Goal: Task Accomplishment & Management: Manage account settings

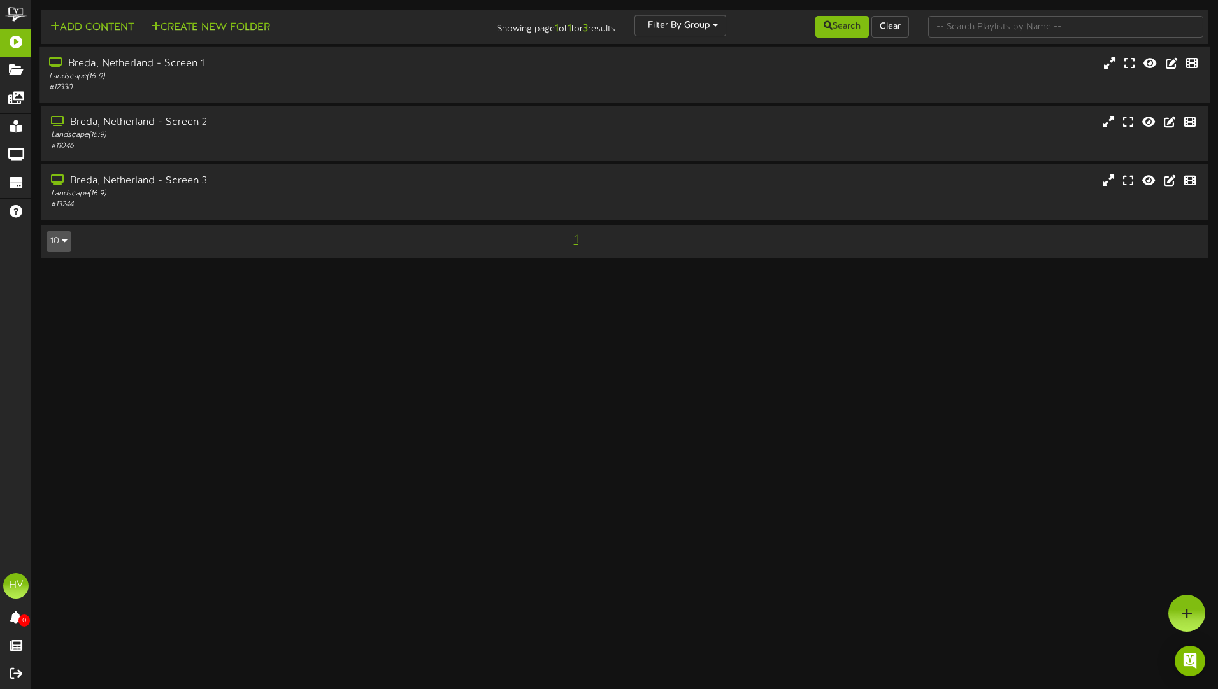
click at [99, 66] on div "Breda, Netherland - Screen 1" at bounding box center [283, 64] width 469 height 15
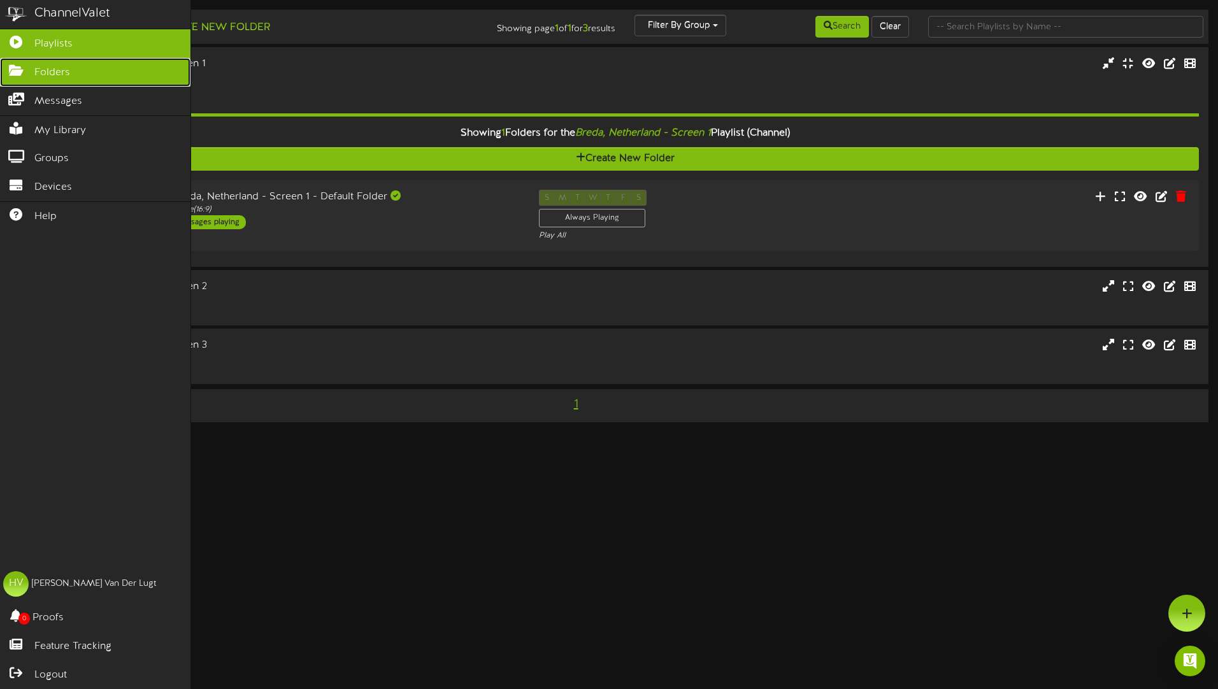
click at [41, 70] on span "Folders" at bounding box center [52, 73] width 36 height 15
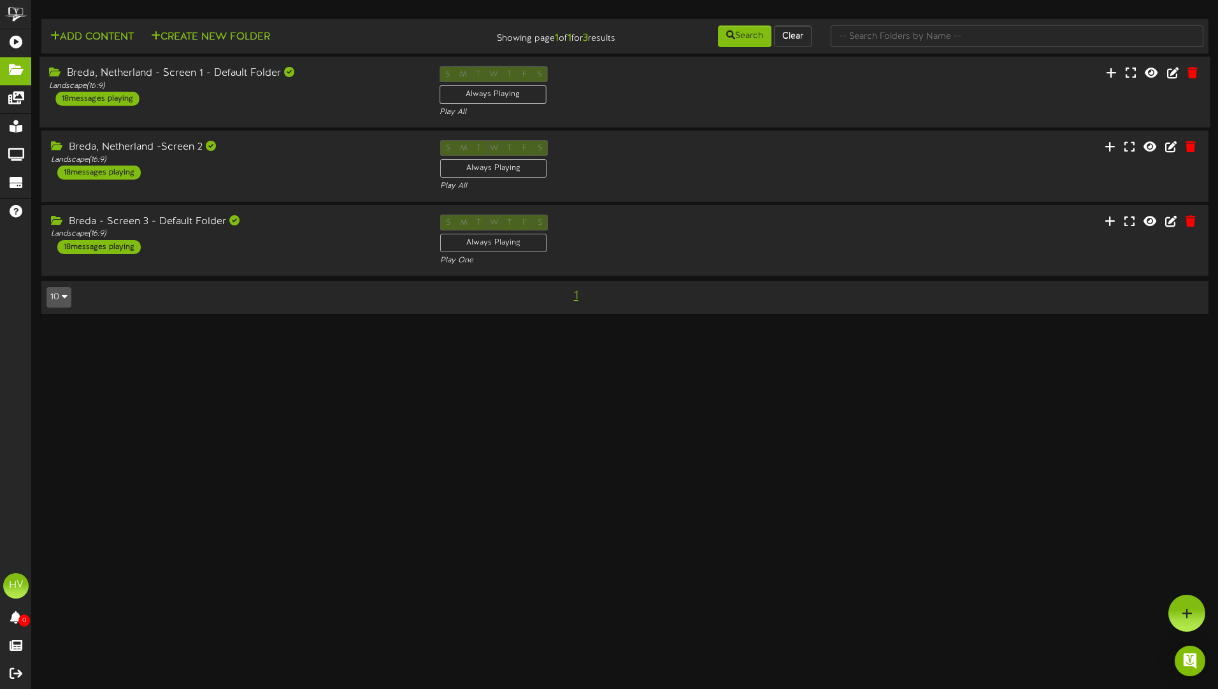
click at [98, 100] on div "18 messages playing" at bounding box center [96, 99] width 83 height 14
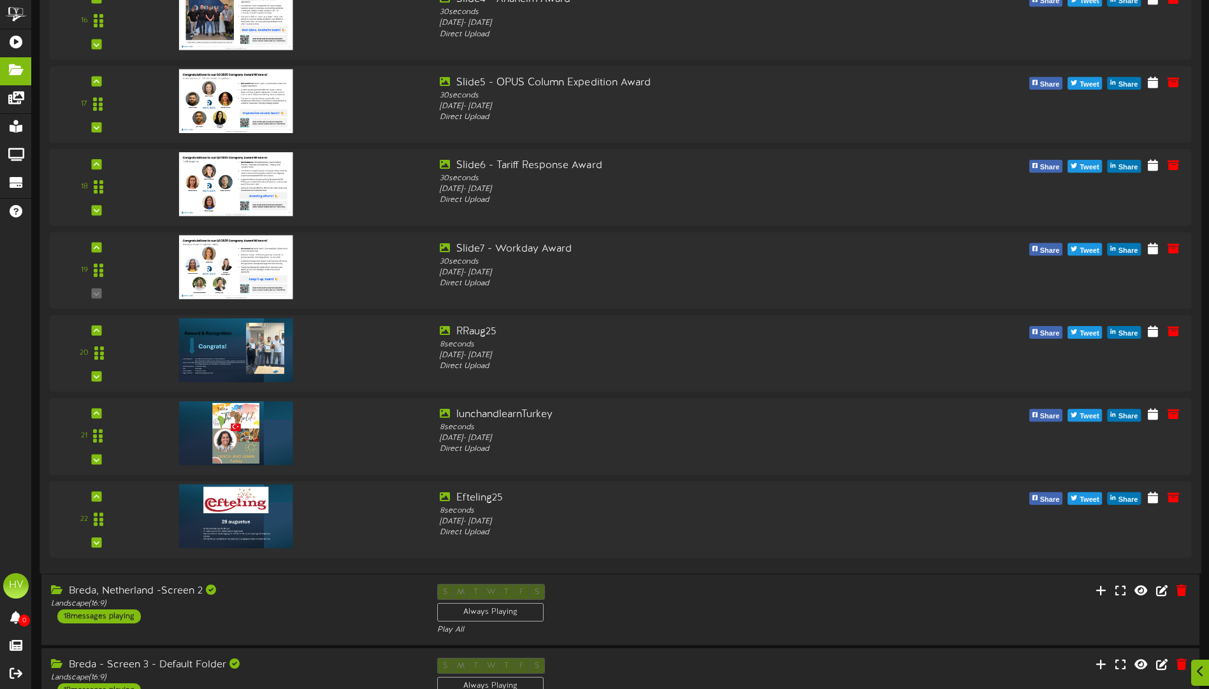
scroll to position [1274, 0]
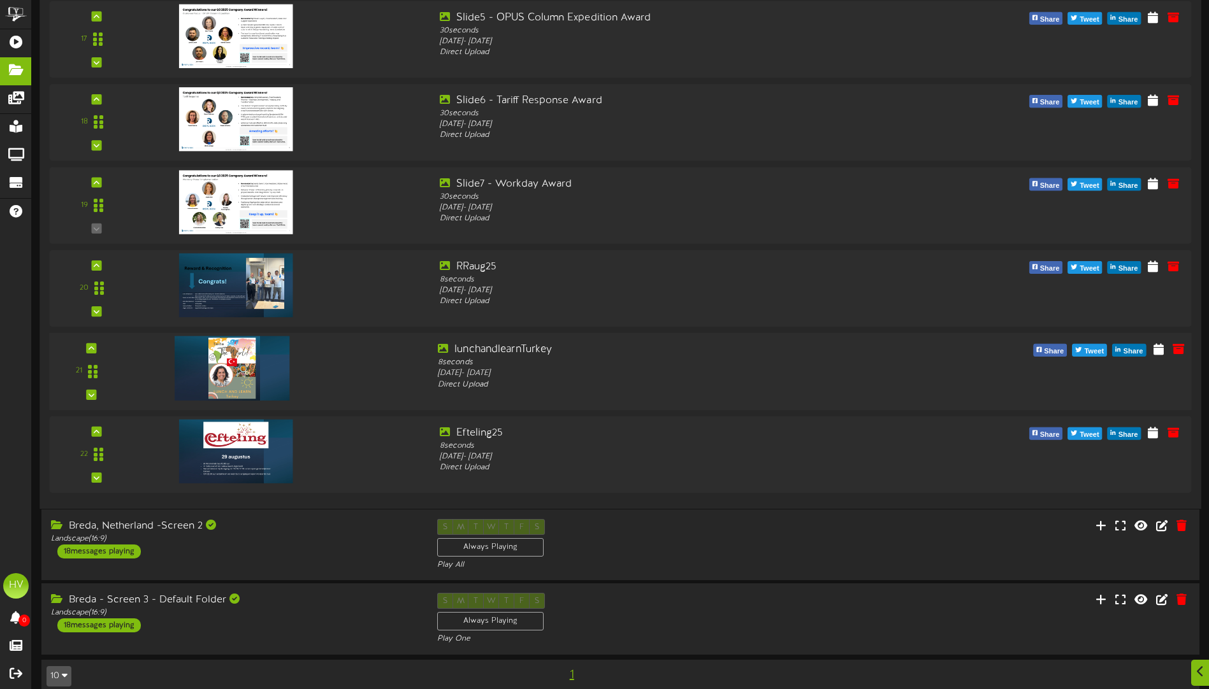
click at [380, 375] on div at bounding box center [284, 365] width 289 height 45
click at [1155, 354] on icon at bounding box center [1158, 349] width 12 height 14
select select "*"
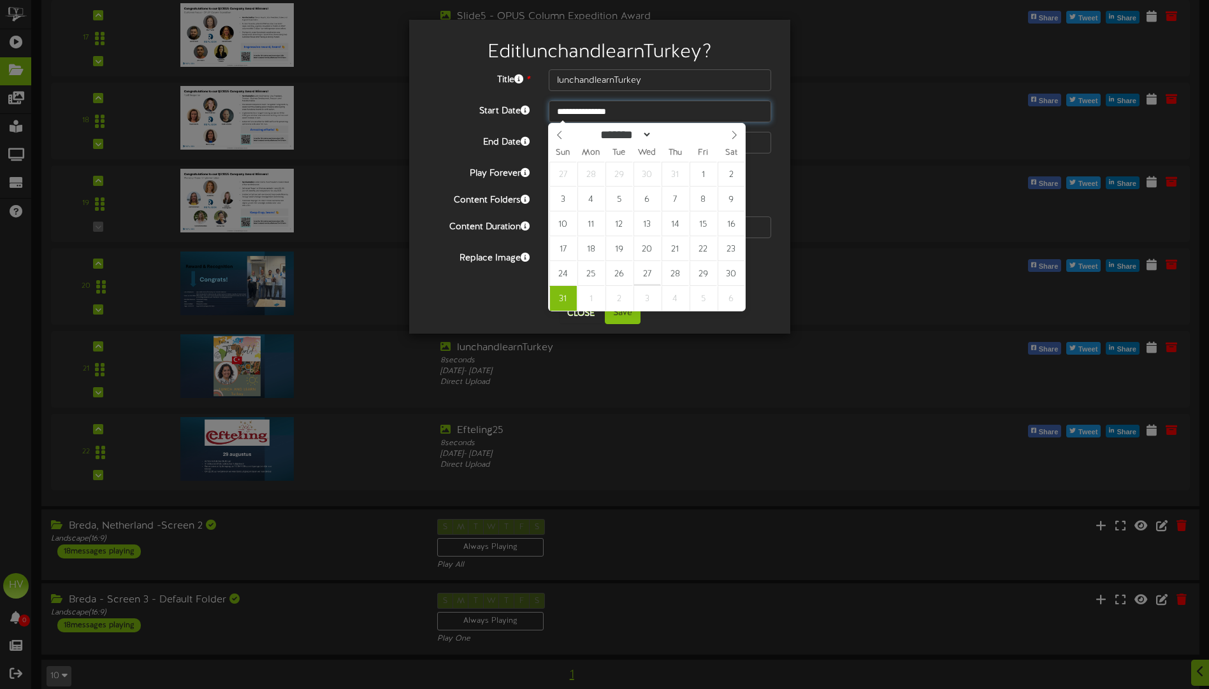
click at [620, 111] on input "**********" at bounding box center [660, 112] width 222 height 22
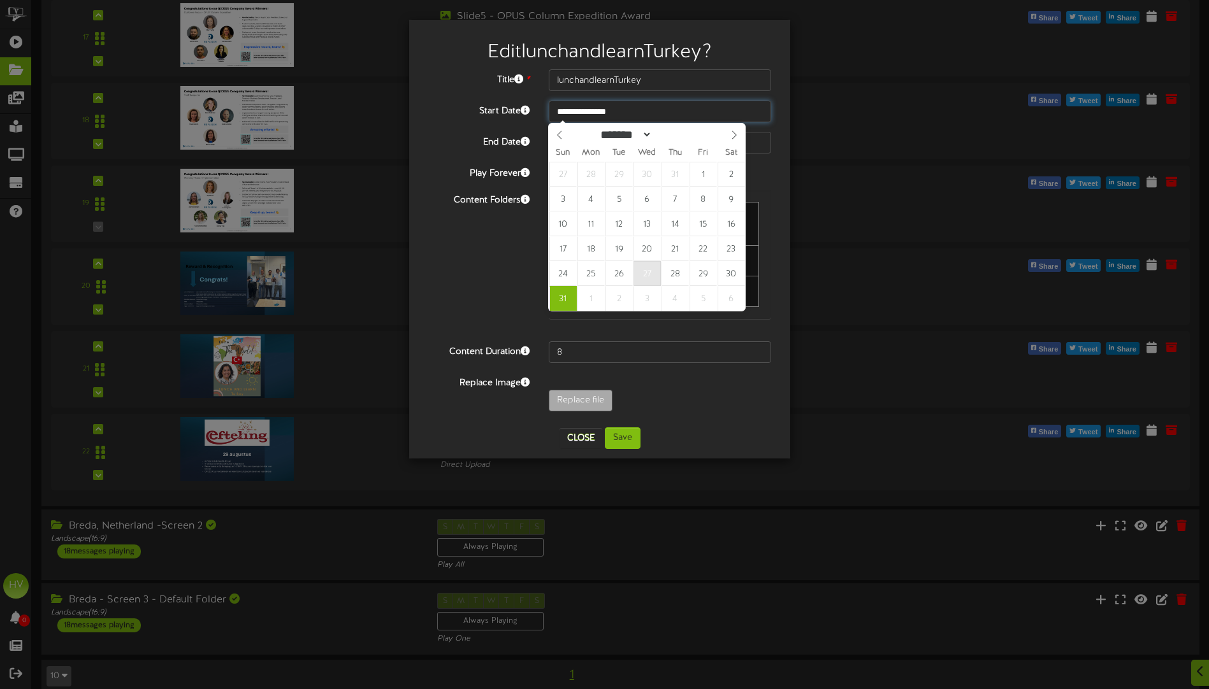
type input "**********"
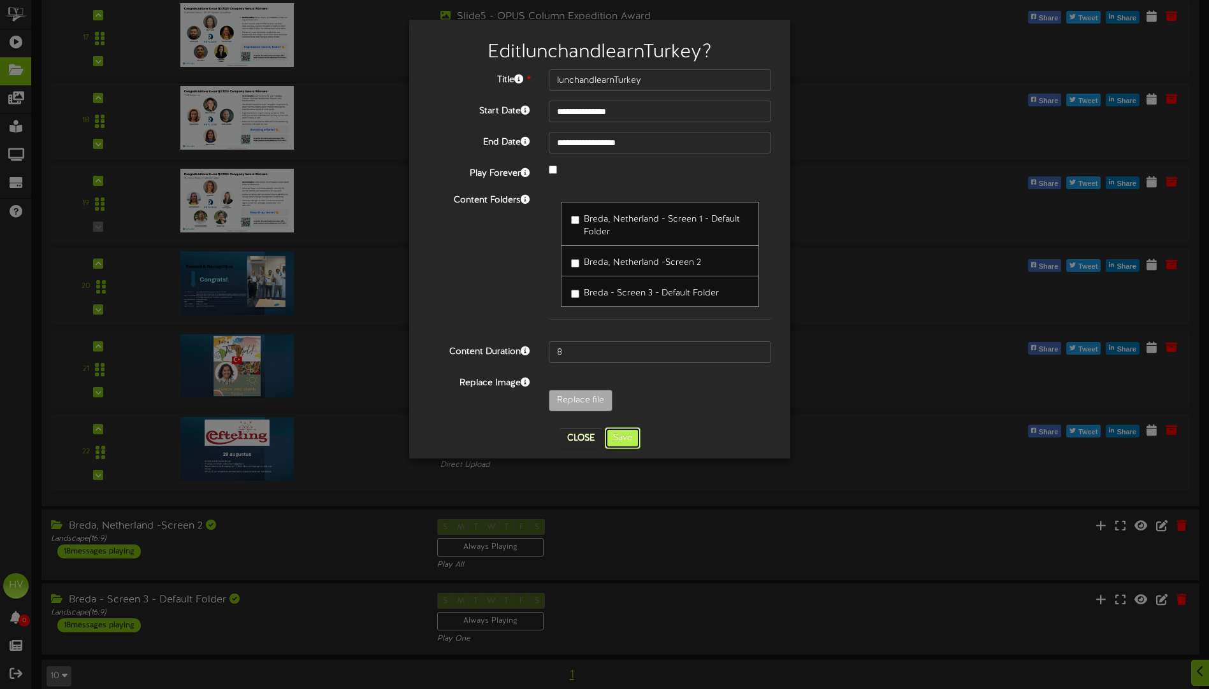
click at [620, 442] on button "Save" at bounding box center [623, 439] width 36 height 22
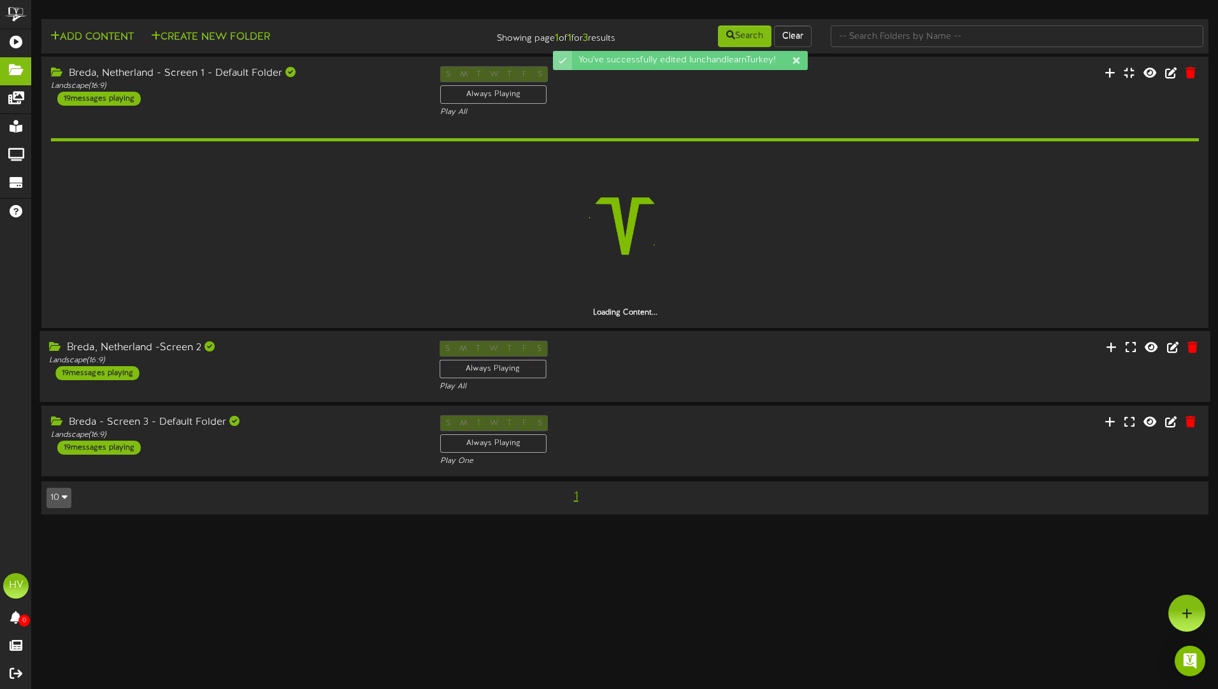
click at [104, 372] on div "19 messages playing" at bounding box center [96, 373] width 83 height 14
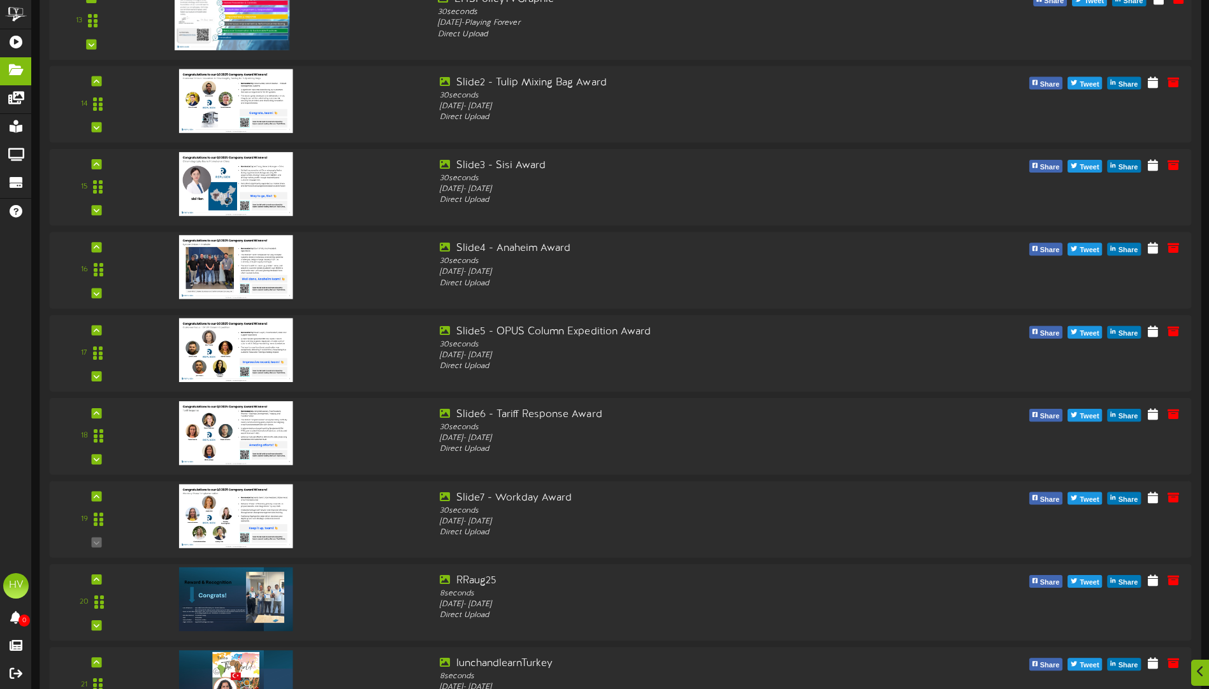
scroll to position [1147, 0]
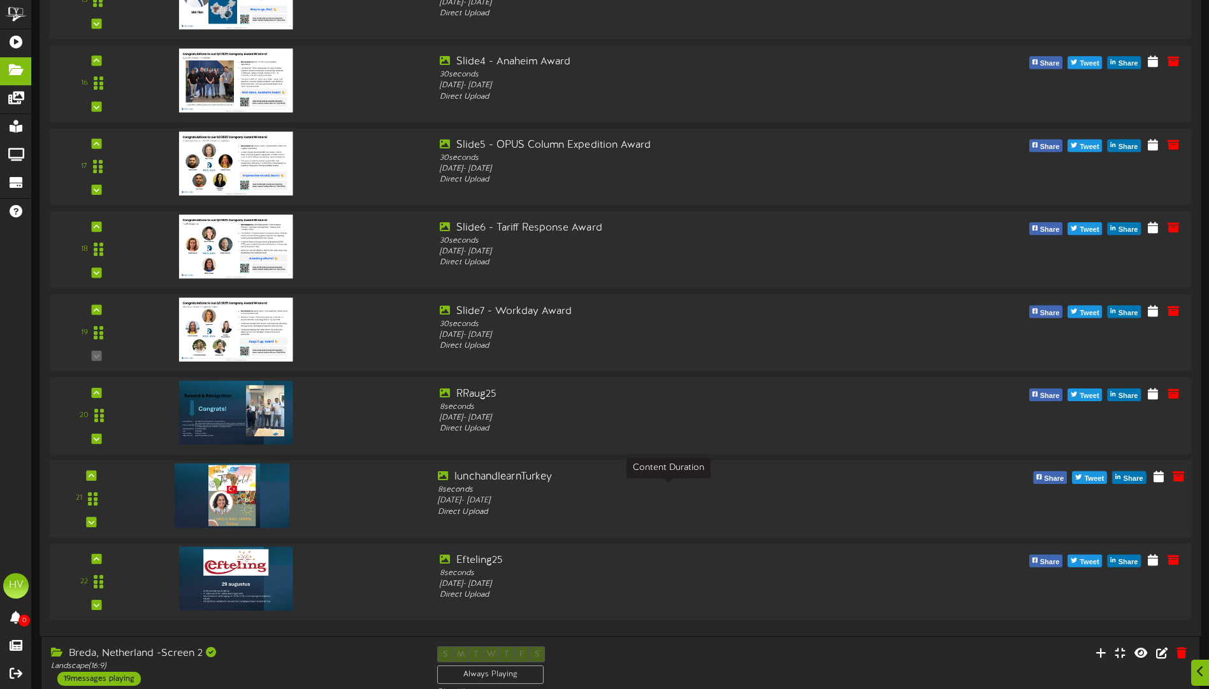
click at [468, 489] on div "8 seconds" at bounding box center [668, 490] width 461 height 11
click at [1153, 480] on icon at bounding box center [1158, 476] width 12 height 14
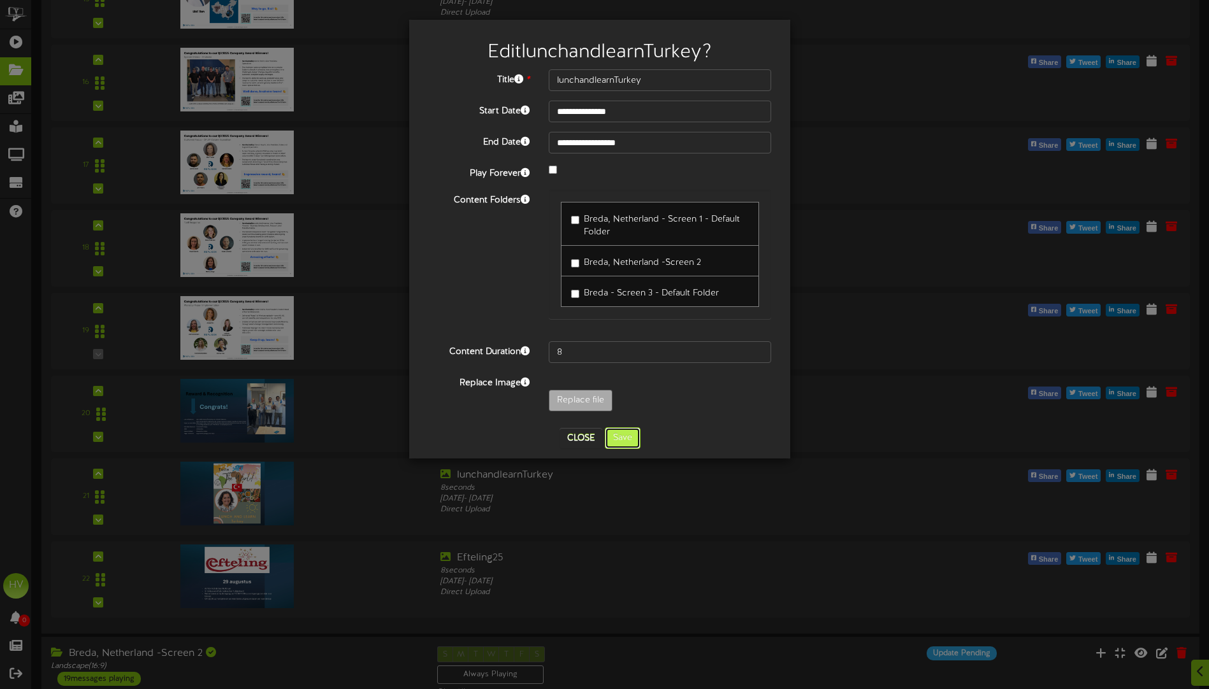
click at [624, 435] on button "Save" at bounding box center [623, 439] width 36 height 22
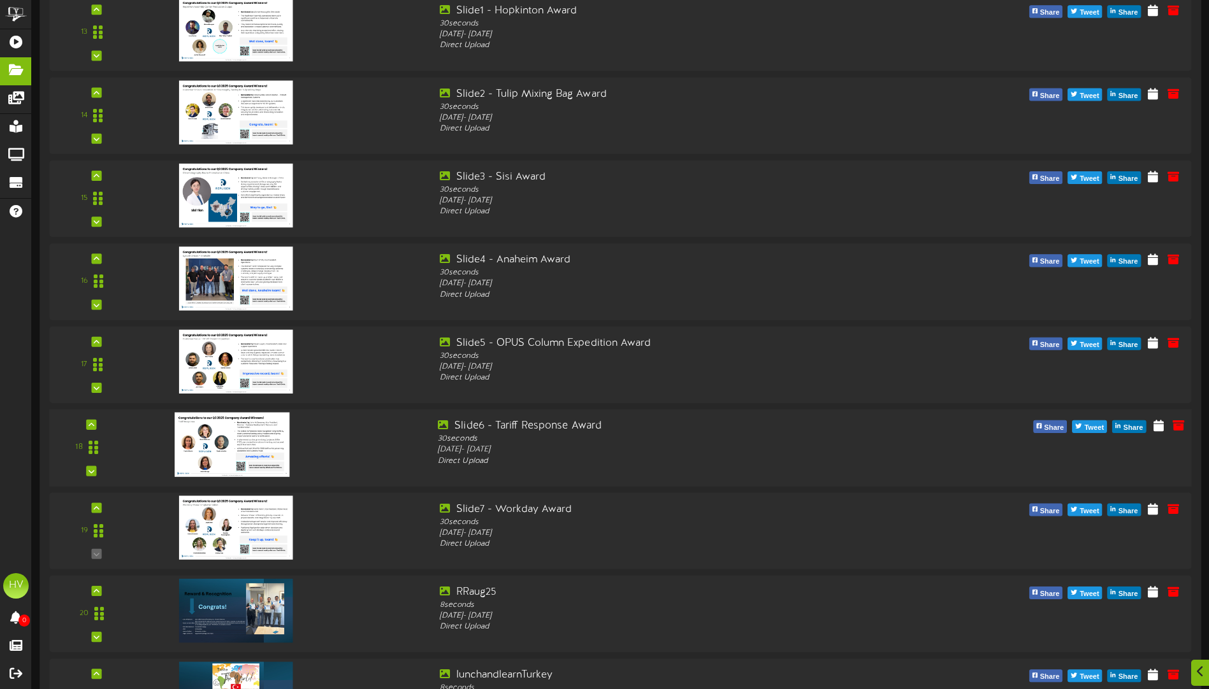
scroll to position [2944, 0]
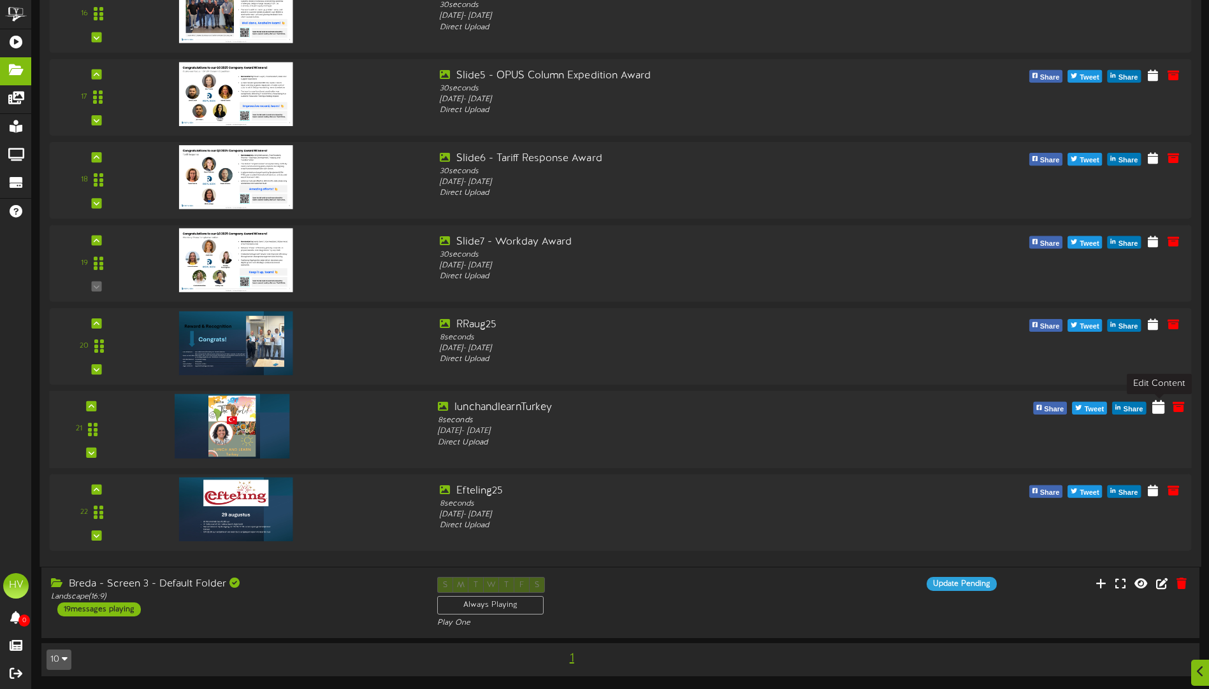
click at [1155, 412] on icon at bounding box center [1158, 406] width 12 height 14
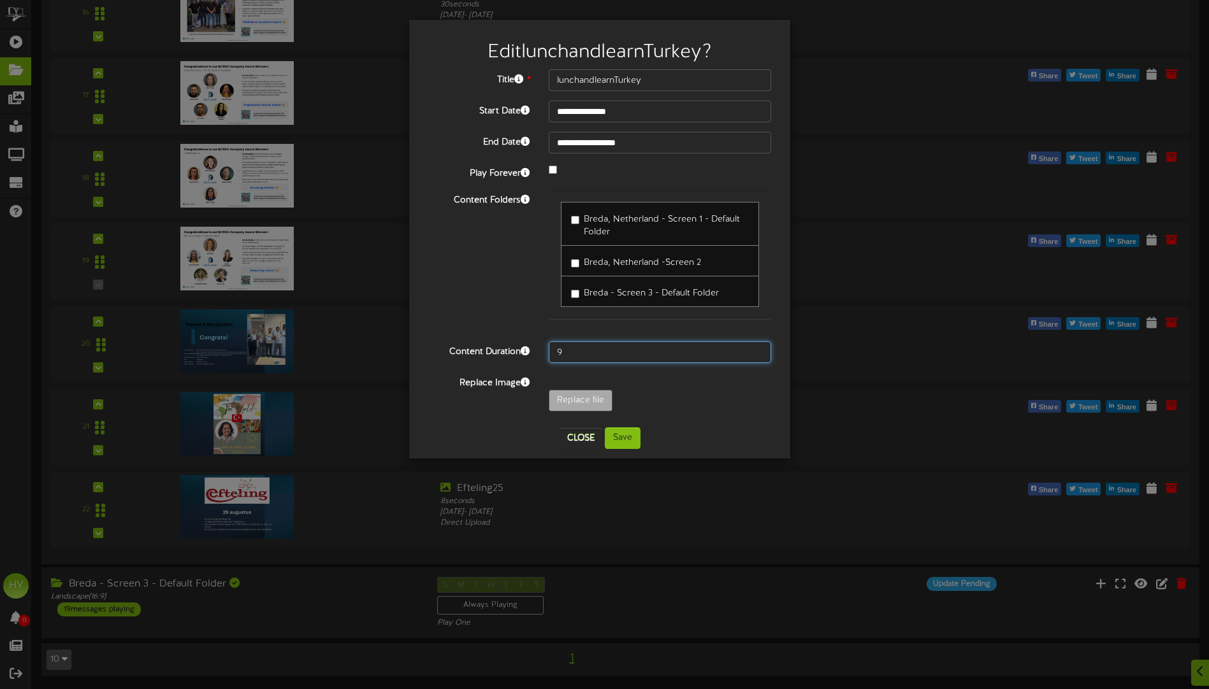
click at [759, 349] on input "9" at bounding box center [660, 353] width 222 height 22
click at [759, 349] on input "10" at bounding box center [660, 353] width 222 height 22
click at [759, 349] on input "11" at bounding box center [660, 353] width 222 height 22
click at [759, 349] on input "12" at bounding box center [660, 353] width 222 height 22
click at [759, 349] on input "13" at bounding box center [660, 353] width 222 height 22
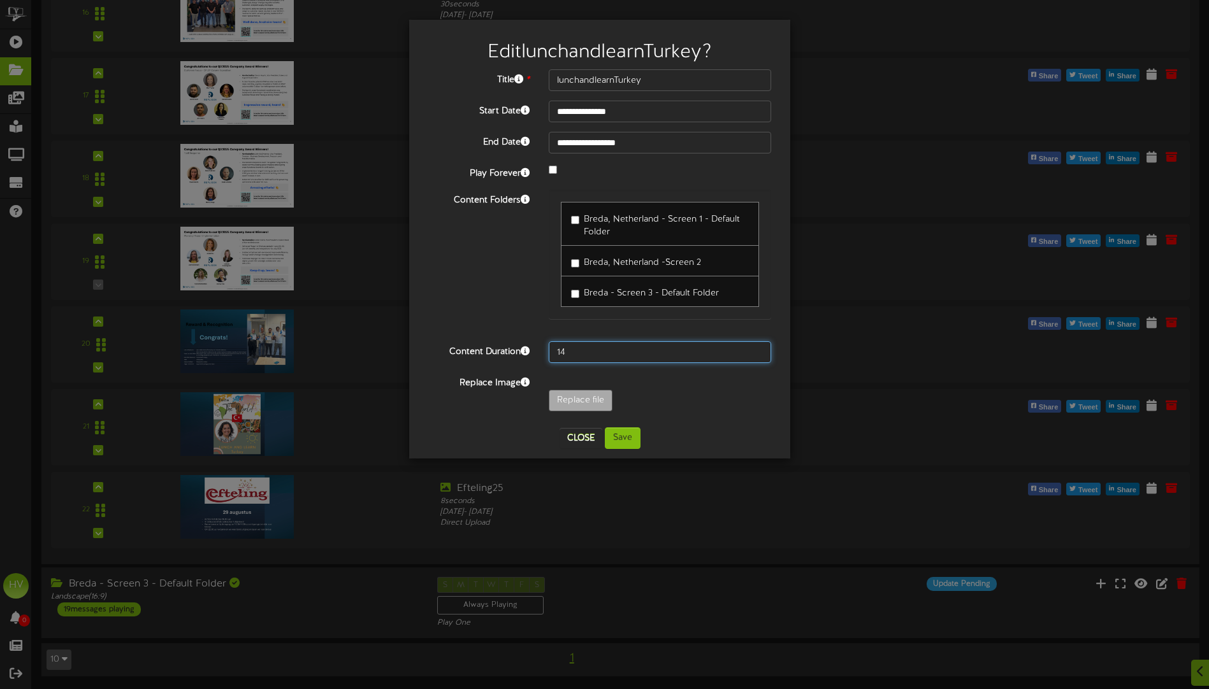
click at [759, 349] on input "14" at bounding box center [660, 353] width 222 height 22
type input "15"
click at [759, 349] on input "15" at bounding box center [660, 353] width 222 height 22
click at [625, 441] on button "Save" at bounding box center [623, 439] width 36 height 22
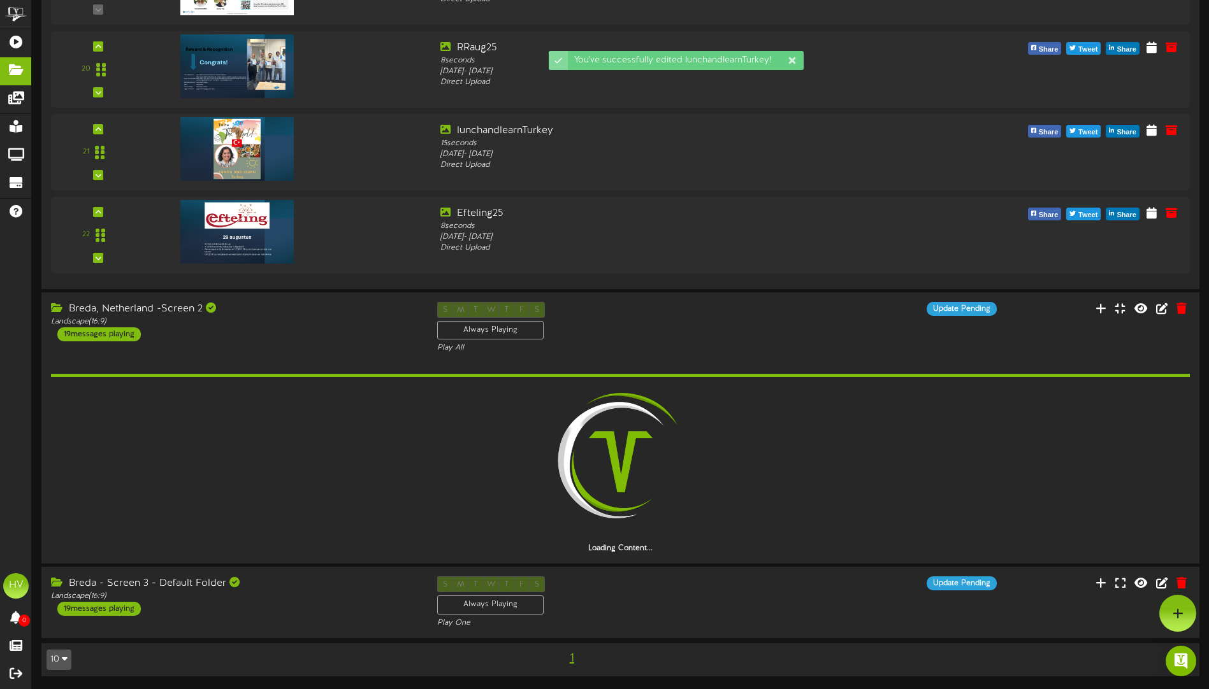
scroll to position [1492, 0]
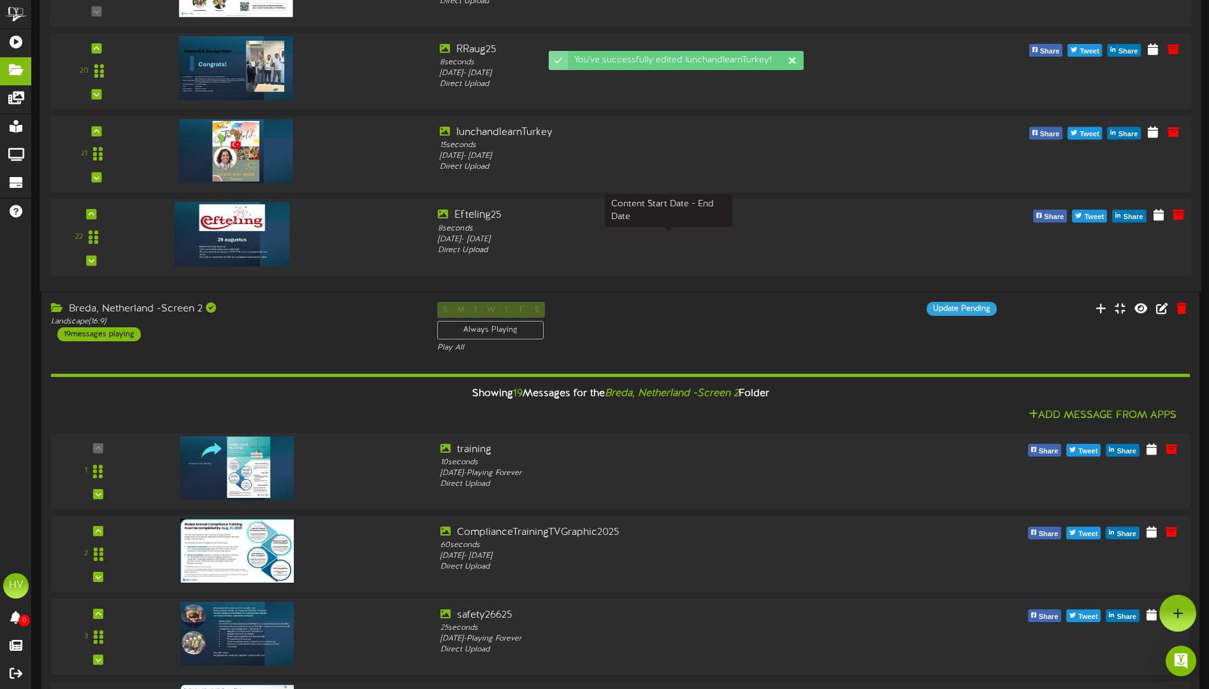
click at [482, 236] on div "[DATE] - [DATE]" at bounding box center [668, 239] width 461 height 11
click at [1153, 218] on icon at bounding box center [1158, 215] width 12 height 14
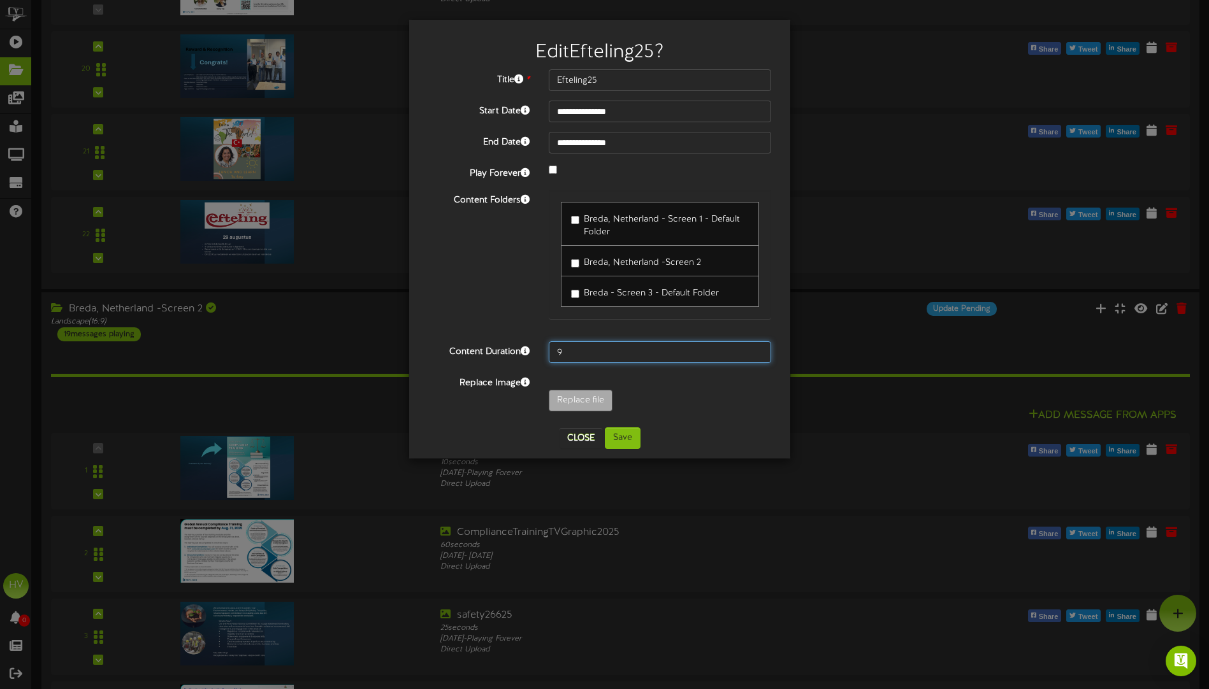
click at [756, 347] on input "9" at bounding box center [660, 353] width 222 height 22
click at [756, 347] on input "10" at bounding box center [660, 353] width 222 height 22
click at [756, 347] on input "11" at bounding box center [660, 353] width 222 height 22
click at [756, 347] on input "12" at bounding box center [660, 353] width 222 height 22
click at [756, 347] on input "13" at bounding box center [660, 353] width 222 height 22
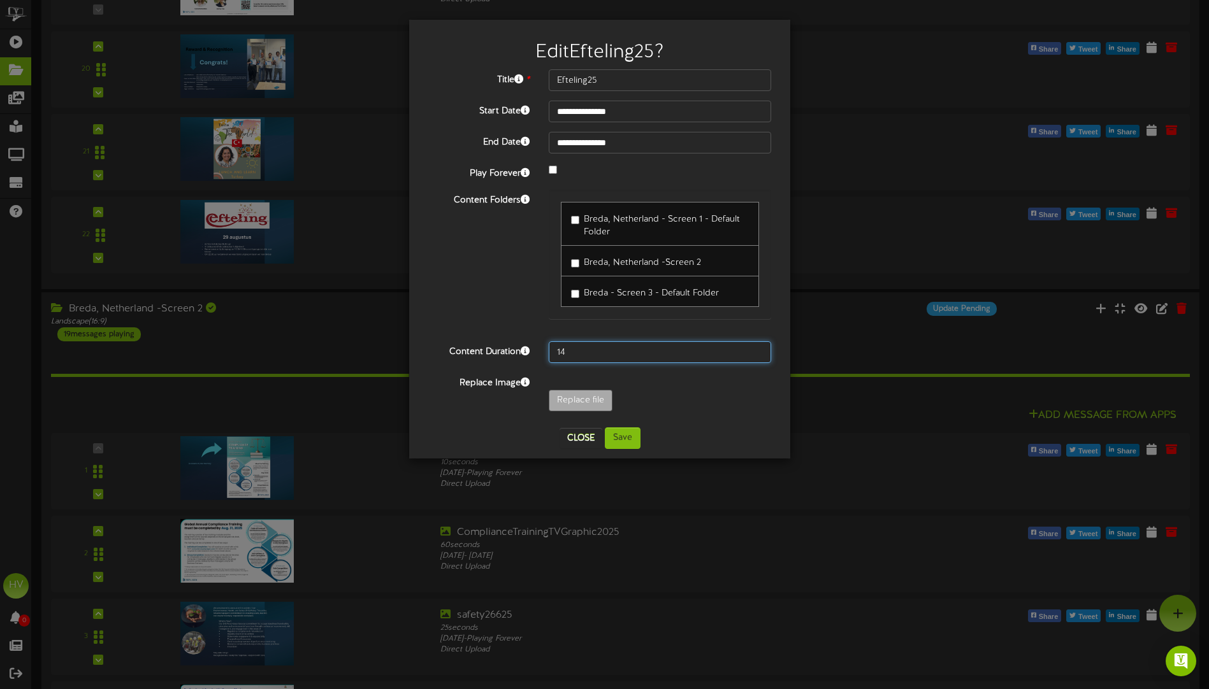
click at [756, 347] on input "14" at bounding box center [660, 353] width 222 height 22
type input "15"
click at [756, 347] on input "15" at bounding box center [660, 353] width 222 height 22
click at [622, 436] on button "Save" at bounding box center [623, 439] width 36 height 22
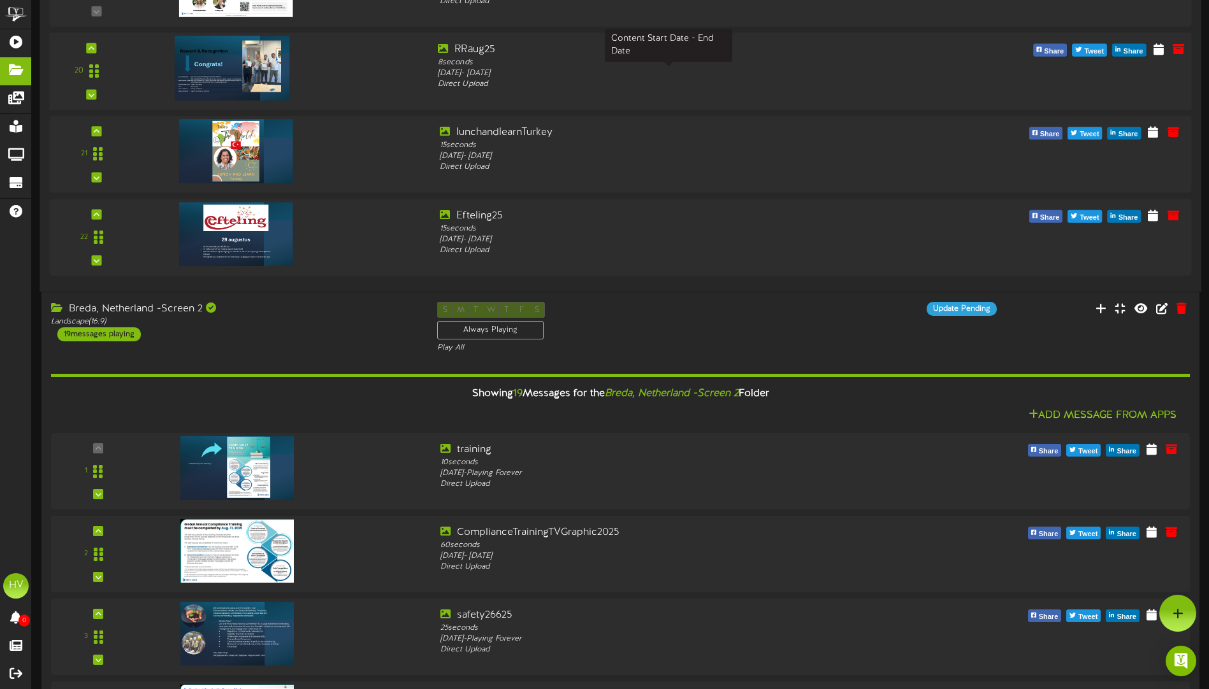
click at [481, 73] on div "[DATE] - [DATE]" at bounding box center [668, 73] width 461 height 11
click at [1158, 46] on icon at bounding box center [1158, 48] width 12 height 14
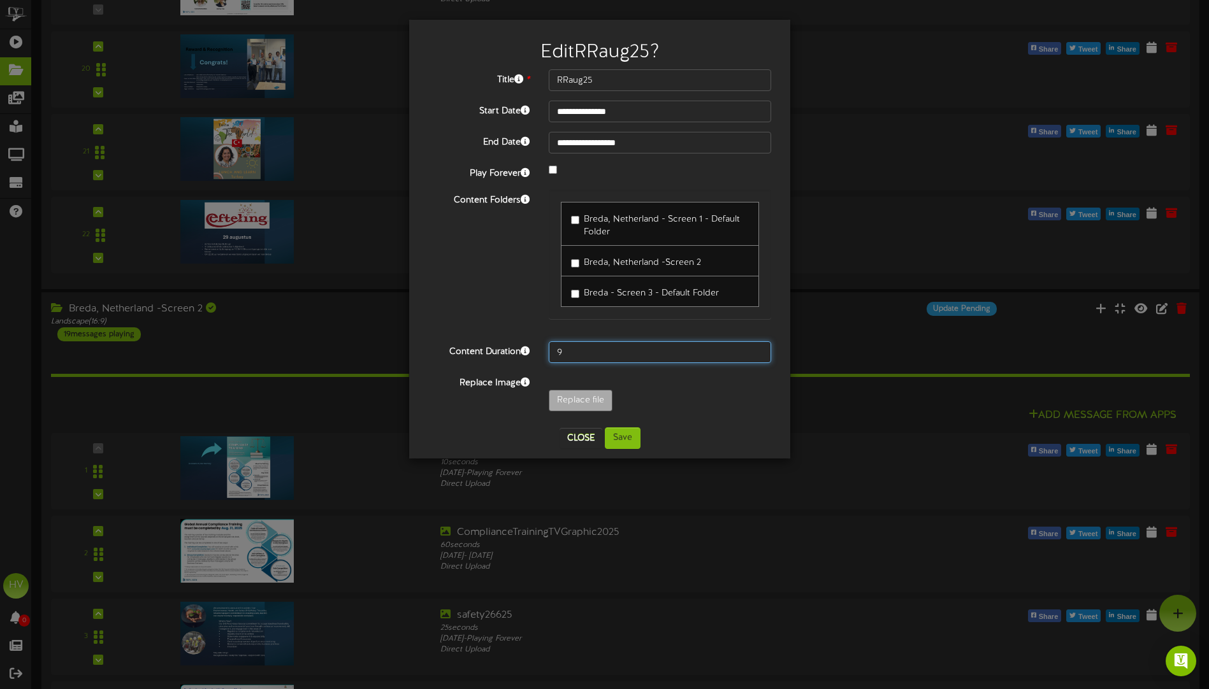
click at [758, 346] on input "9" at bounding box center [660, 353] width 222 height 22
click at [758, 346] on input "10" at bounding box center [660, 353] width 222 height 22
click at [758, 346] on input "11" at bounding box center [660, 353] width 222 height 22
click at [758, 346] on input "12" at bounding box center [660, 353] width 222 height 22
click at [758, 346] on input "13" at bounding box center [660, 353] width 222 height 22
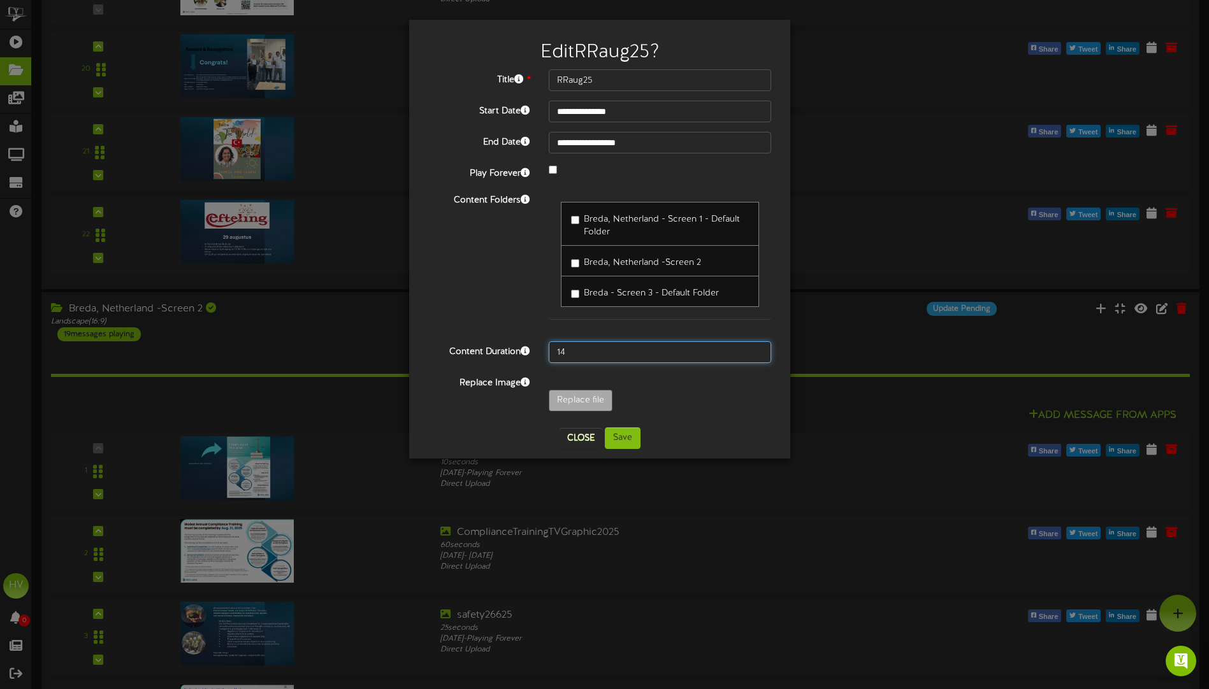
click at [758, 346] on input "14" at bounding box center [660, 353] width 222 height 22
type input "15"
click at [758, 346] on input "15" at bounding box center [660, 353] width 222 height 22
click at [622, 436] on button "Save" at bounding box center [623, 439] width 36 height 22
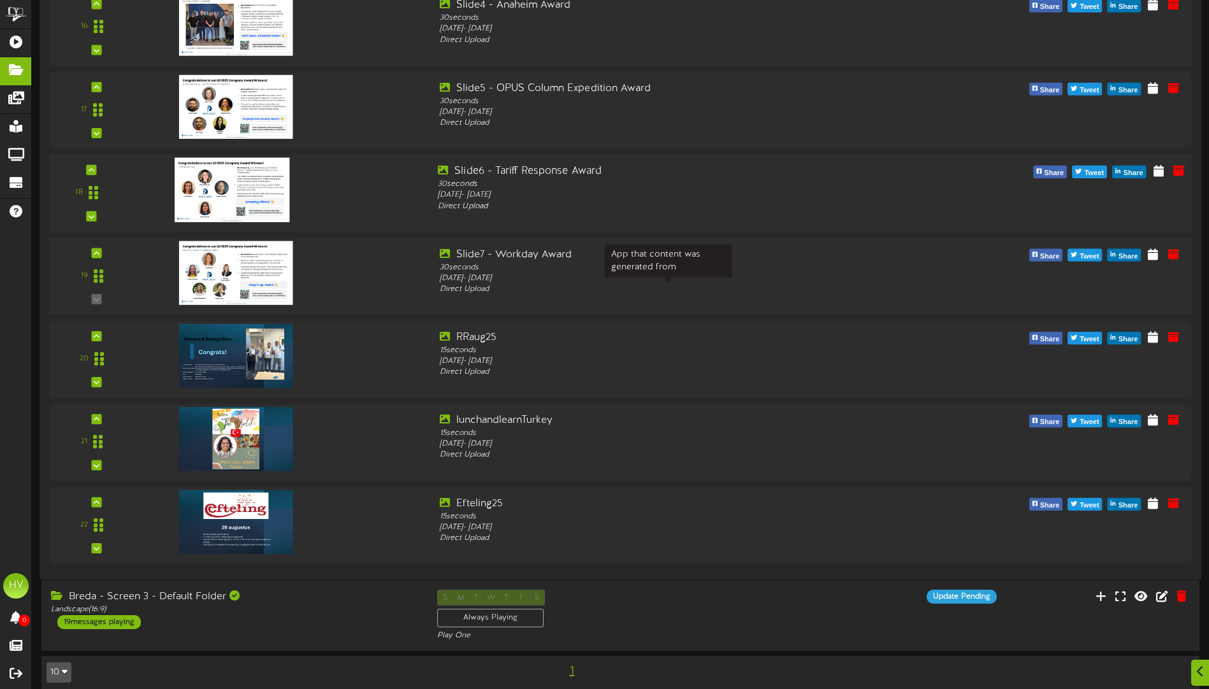
scroll to position [2944, 0]
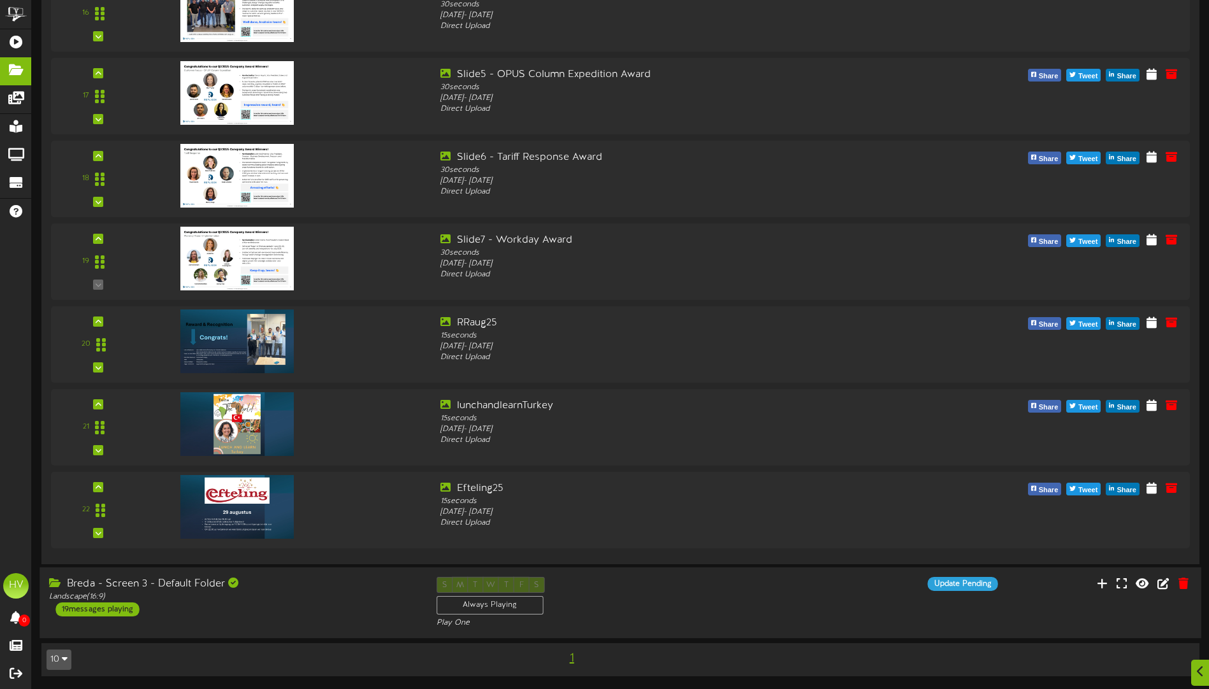
click at [106, 610] on div "19 messages playing" at bounding box center [96, 610] width 83 height 14
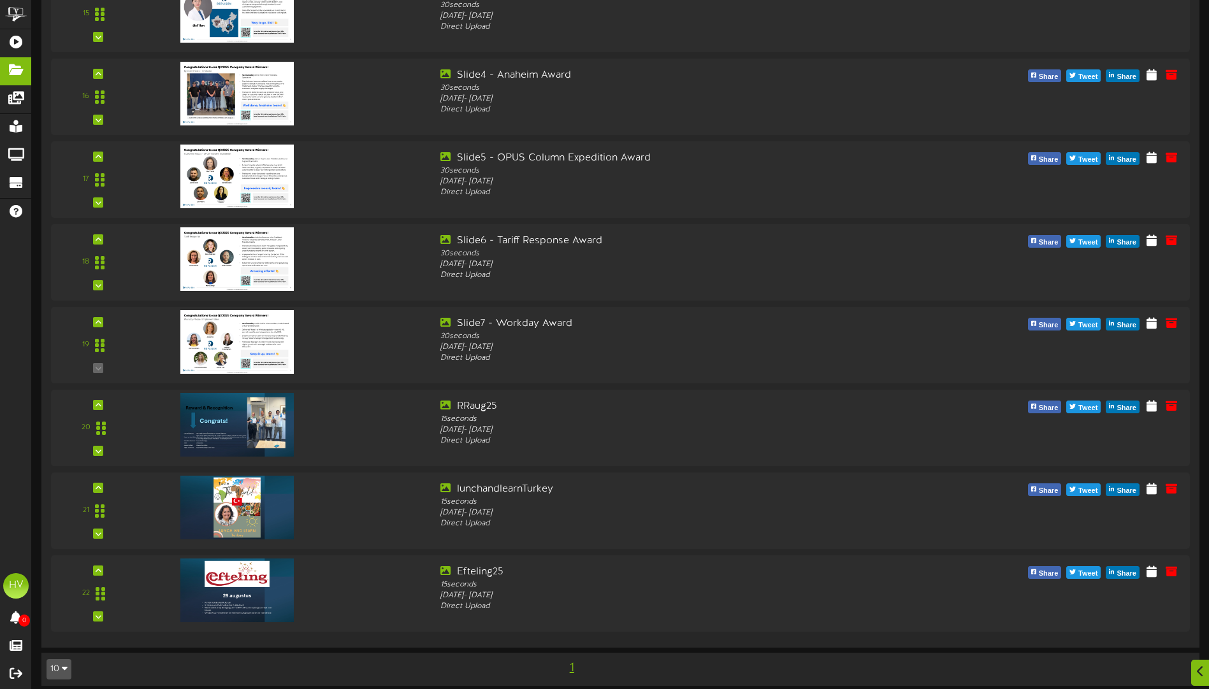
scroll to position [4597, 0]
